Goal: Transaction & Acquisition: Purchase product/service

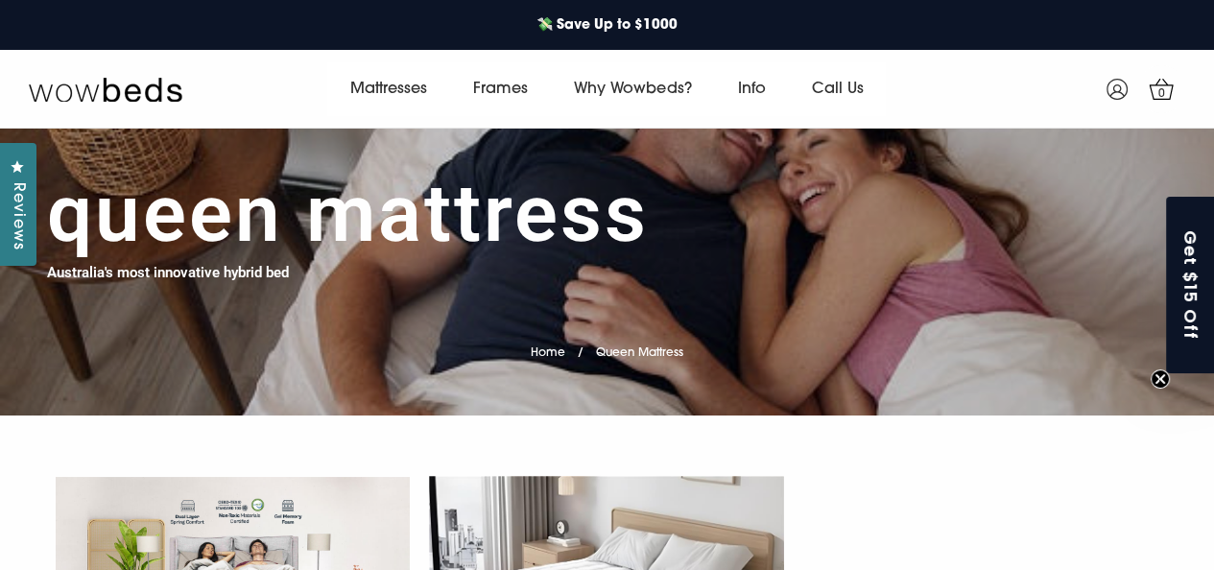
click at [502, 228] on h1 "Queen Mattress" at bounding box center [348, 214] width 602 height 96
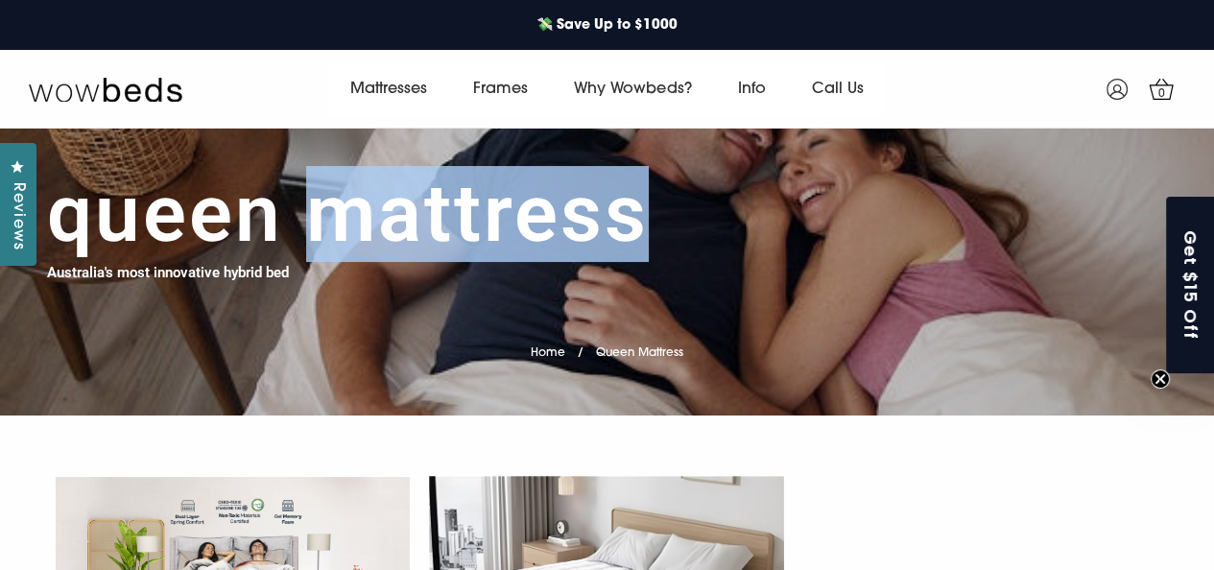
click at [502, 228] on h1 "Queen Mattress" at bounding box center [348, 214] width 602 height 96
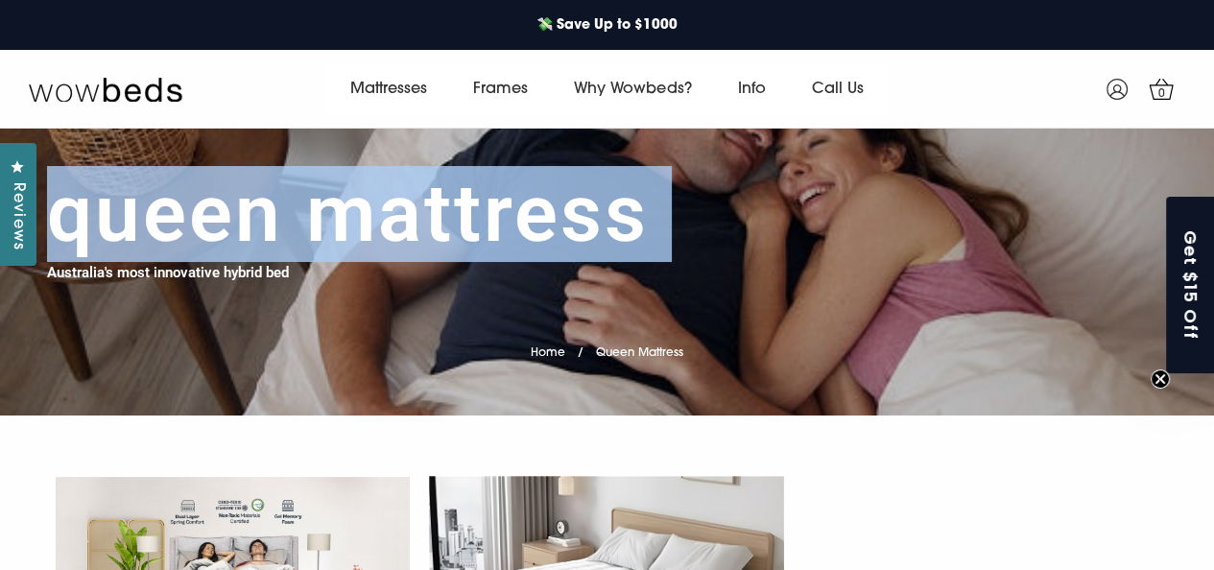
click at [502, 228] on h1 "Queen Mattress" at bounding box center [348, 214] width 602 height 96
copy div "Queen Mattress"
click at [410, 205] on h1 "Queen Mattress" at bounding box center [348, 214] width 602 height 96
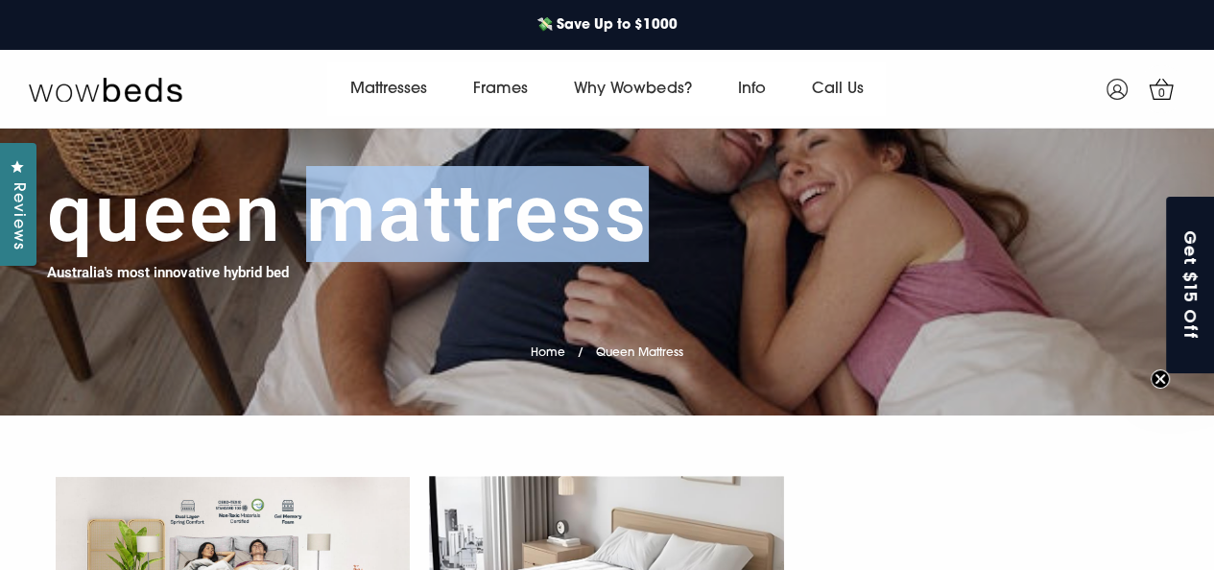
click at [410, 205] on h1 "Queen Mattress" at bounding box center [348, 214] width 602 height 96
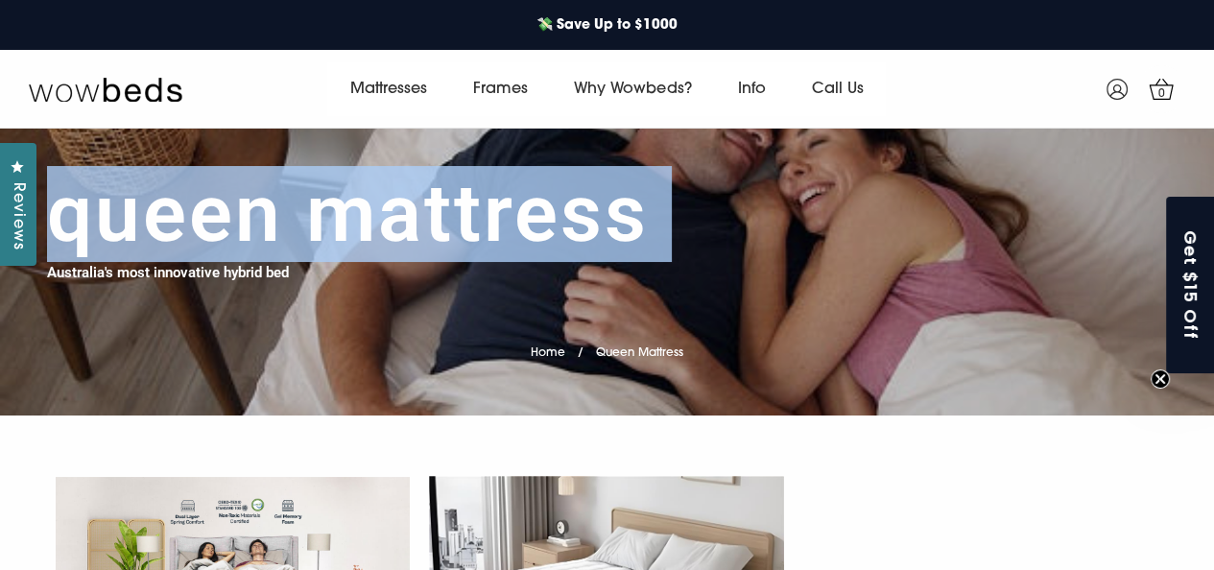
click at [410, 205] on h1 "Queen Mattress" at bounding box center [348, 214] width 602 height 96
copy div "Queen Mattress"
click at [461, 243] on h1 "Queen Mattress" at bounding box center [348, 214] width 602 height 96
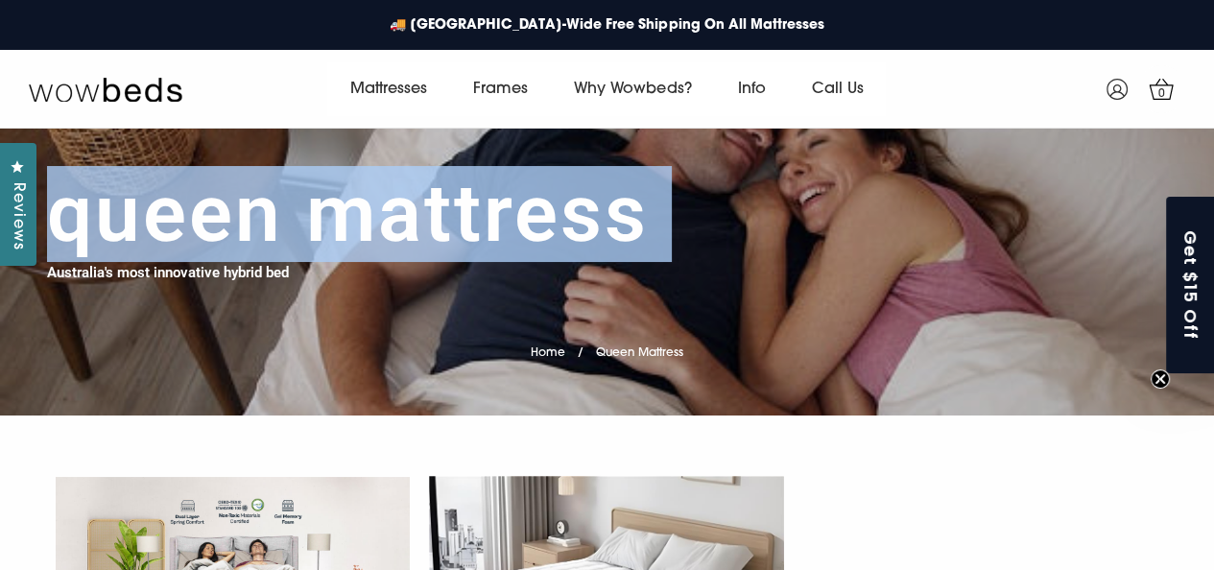
copy div "Queen Mattress"
